Goal: Task Accomplishment & Management: Manage account settings

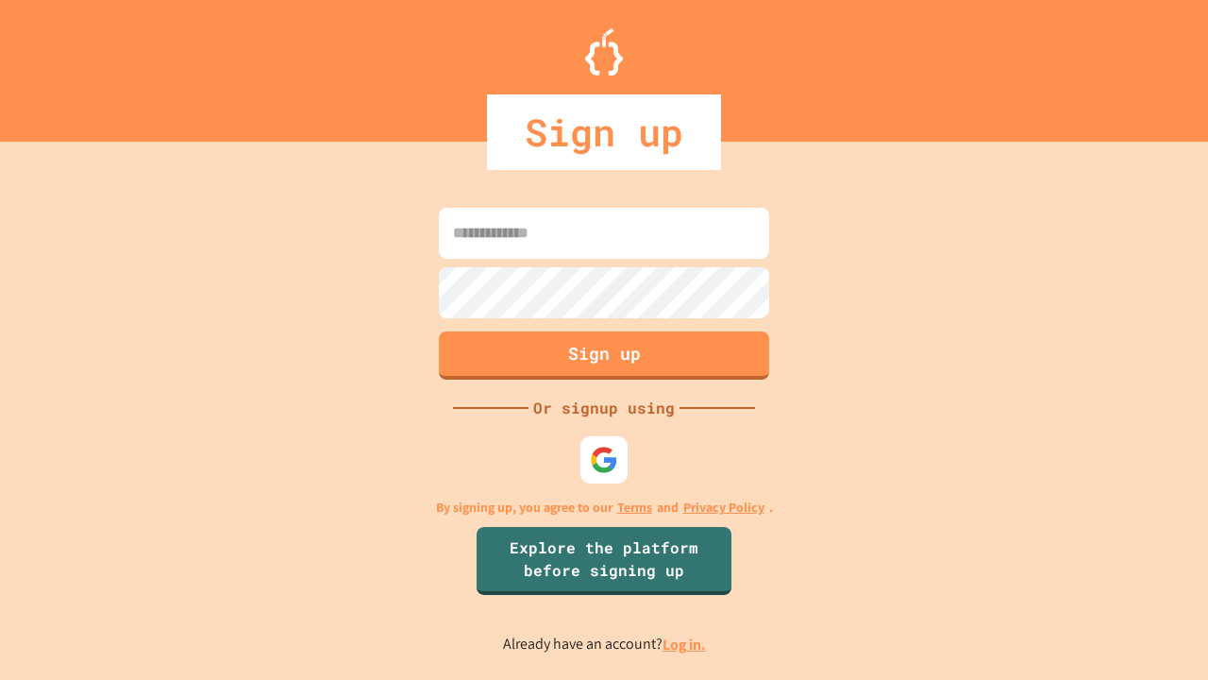
click at [685, 644] on link "Log in." at bounding box center [684, 644] width 43 height 20
